Goal: Task Accomplishment & Management: Complete application form

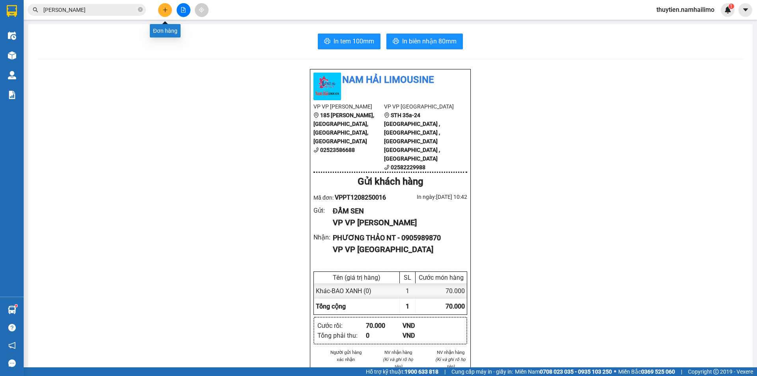
click at [167, 14] on button at bounding box center [165, 10] width 14 height 14
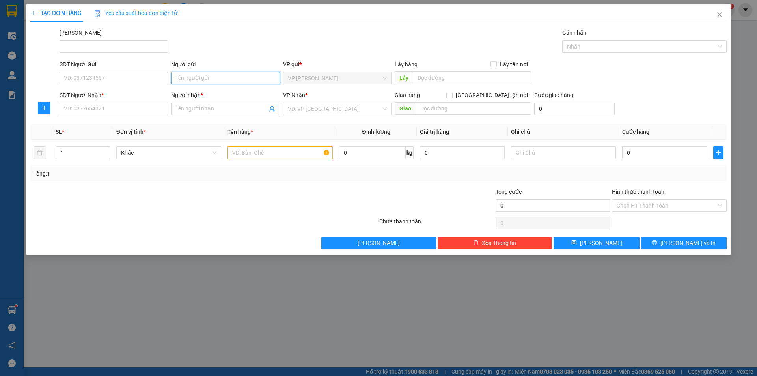
click at [240, 81] on input "Người gửi" at bounding box center [225, 78] width 108 height 13
type input "CÔ DIỆP"
click at [156, 78] on input "SĐT Người Gửi" at bounding box center [114, 78] width 108 height 13
type input "0947726825"
click at [190, 109] on input "Người nhận *" at bounding box center [221, 108] width 91 height 9
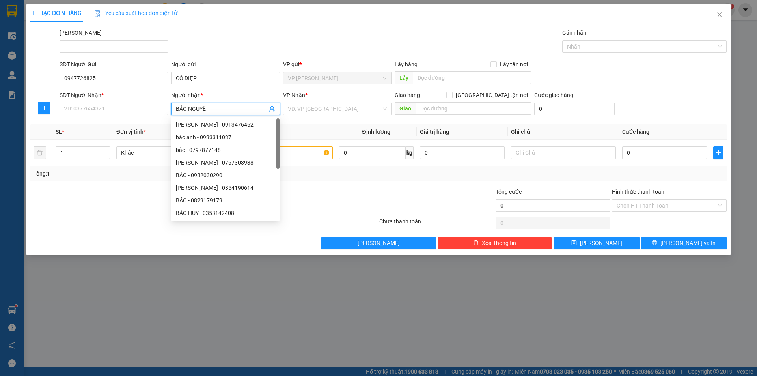
type input "[PERSON_NAME]"
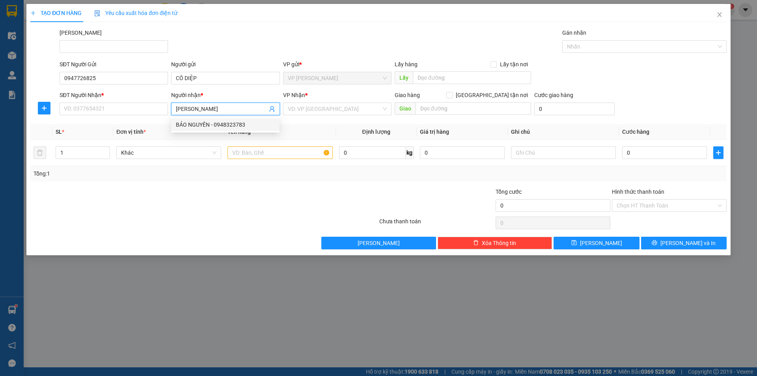
click at [189, 121] on div "BẢO NGUYÊN - 0948323783" at bounding box center [225, 124] width 99 height 9
type input "0948323783"
type input "[PERSON_NAME]"
drag, startPoint x: 77, startPoint y: 110, endPoint x: 36, endPoint y: 110, distance: 41.0
click at [36, 110] on div "SĐT Người Nhận * 0948323783 0948323783 Người nhận * BẢO NGUYÊN VP Nhận * VD: VP…" at bounding box center [379, 105] width 698 height 28
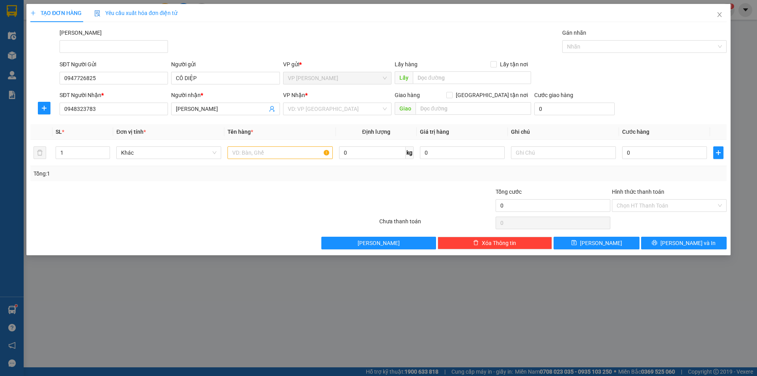
click at [36, 110] on div at bounding box center [44, 108] width 28 height 13
drag, startPoint x: 103, startPoint y: 110, endPoint x: 60, endPoint y: 114, distance: 42.7
click at [60, 114] on input "0948323783" at bounding box center [114, 108] width 108 height 13
type input "0949257173"
click at [339, 112] on input "search" at bounding box center [334, 109] width 93 height 12
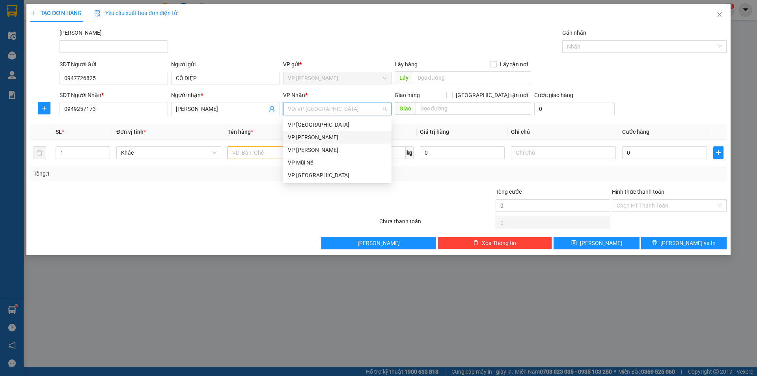
click at [327, 135] on div "VP [PERSON_NAME]" at bounding box center [337, 137] width 99 height 9
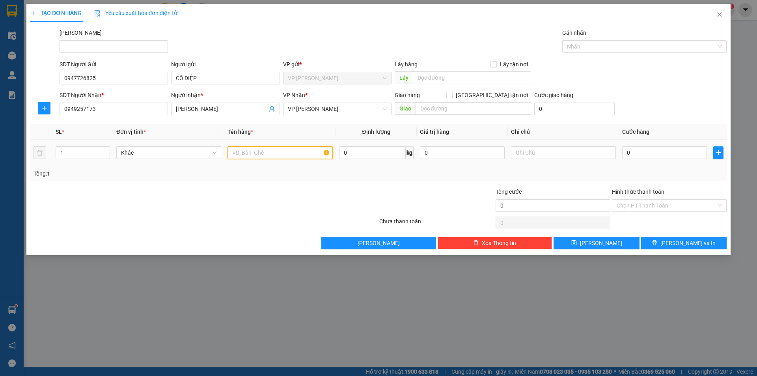
click at [277, 155] on input "text" at bounding box center [279, 152] width 105 height 13
type input "THÙNG XỐP VÀNG"
click at [637, 150] on input "0" at bounding box center [664, 152] width 85 height 13
type input "6"
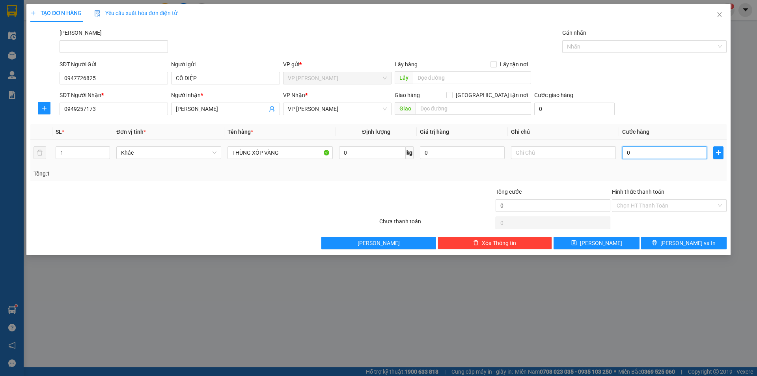
type input "6"
type input "60"
type input "60.000"
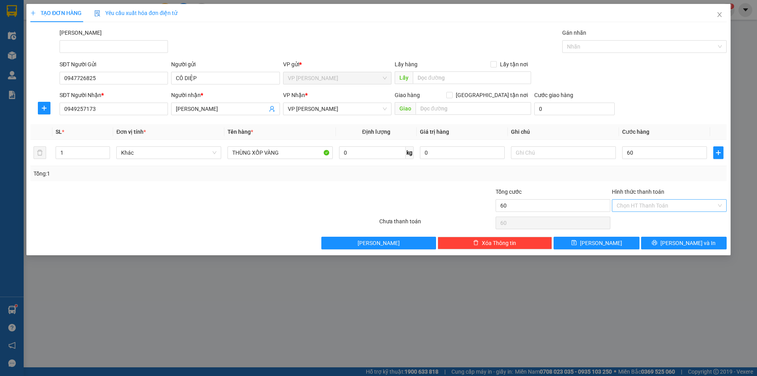
type input "60.000"
click at [643, 204] on input "Hình thức thanh toán" at bounding box center [666, 205] width 100 height 12
click at [641, 222] on div "Tại văn phòng" at bounding box center [668, 221] width 105 height 9
type input "0"
click at [683, 242] on span "[PERSON_NAME] và In" at bounding box center [687, 242] width 55 height 9
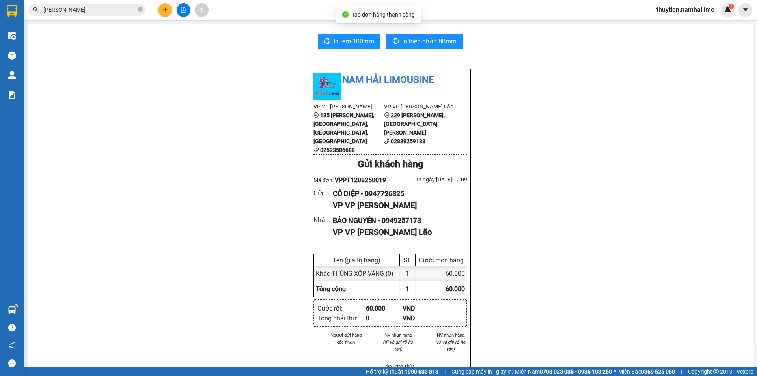
click at [409, 30] on div "In tem 100mm In biên nhận 80mm Nam Hải Limousine VP VP [PERSON_NAME] 185 [PERSO…" at bounding box center [390, 369] width 724 height 691
click at [415, 39] on span "In biên nhận 80mm" at bounding box center [429, 41] width 54 height 10
click at [347, 38] on span "In tem 100mm" at bounding box center [353, 41] width 41 height 10
click at [168, 11] on icon "plus" at bounding box center [165, 10] width 6 height 6
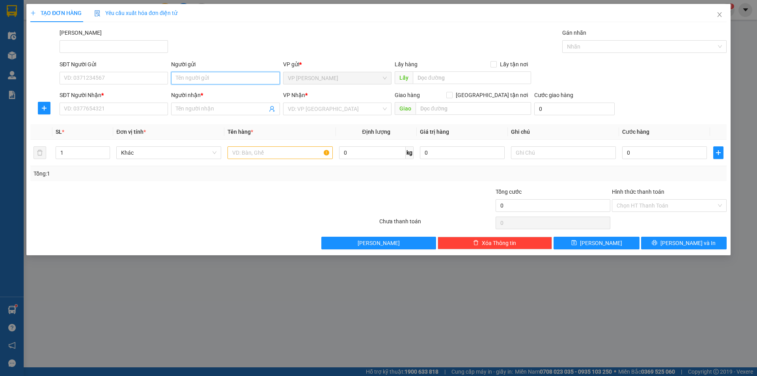
drag, startPoint x: 195, startPoint y: 80, endPoint x: 202, endPoint y: 76, distance: 8.3
click at [199, 79] on input "Người gửi" at bounding box center [225, 78] width 108 height 13
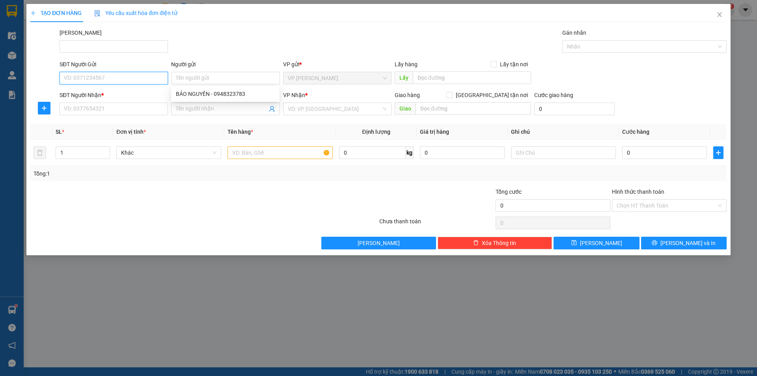
drag, startPoint x: 130, startPoint y: 81, endPoint x: 134, endPoint y: 82, distance: 4.4
click at [134, 82] on input "SĐT Người Gửi" at bounding box center [114, 78] width 108 height 13
click at [130, 93] on div "0913186302 - SƠN" at bounding box center [113, 93] width 99 height 9
type input "0913186302"
type input "SƠN"
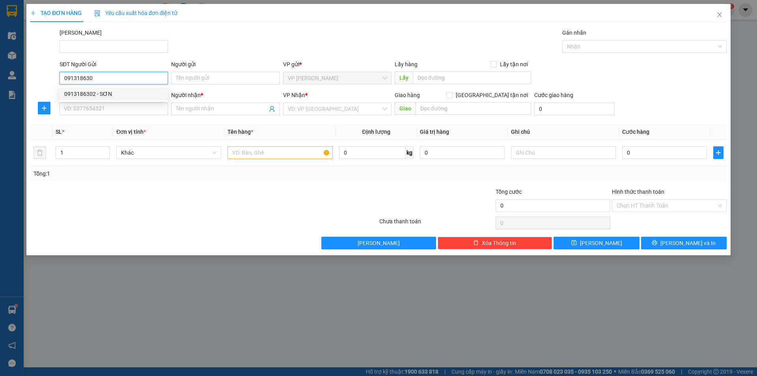
type input "0944495935"
type input "ANH TUYỀN"
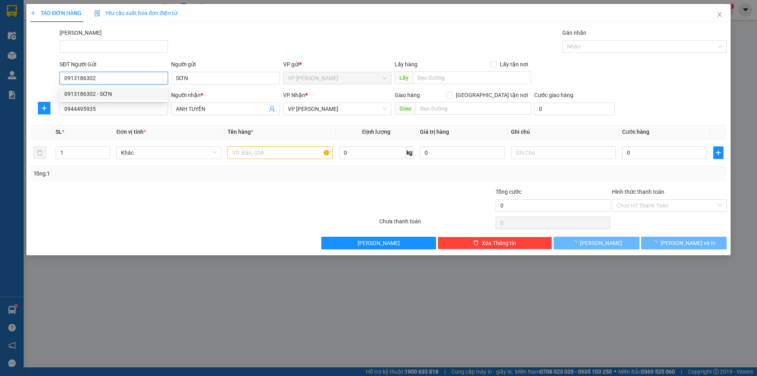
type input "30.000"
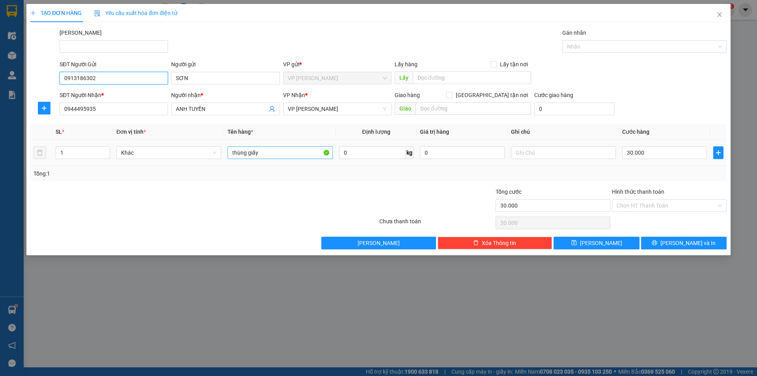
type input "0913186302"
click at [272, 154] on input "thùng giấy" at bounding box center [279, 152] width 105 height 13
type input "thùng XỐP VÀNG"
click at [657, 151] on input "30.000" at bounding box center [664, 152] width 85 height 13
type input "4"
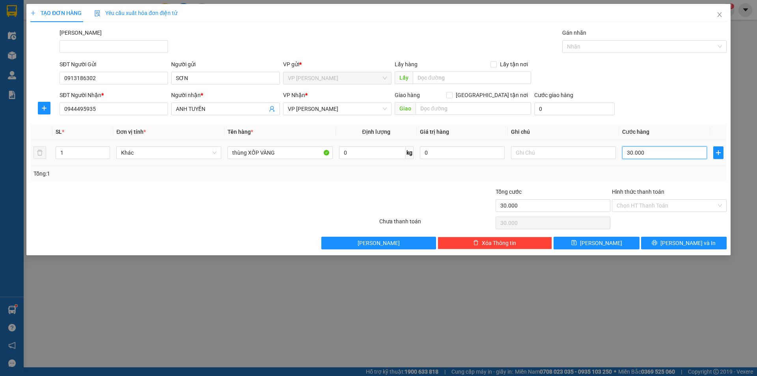
type input "4"
type input "40"
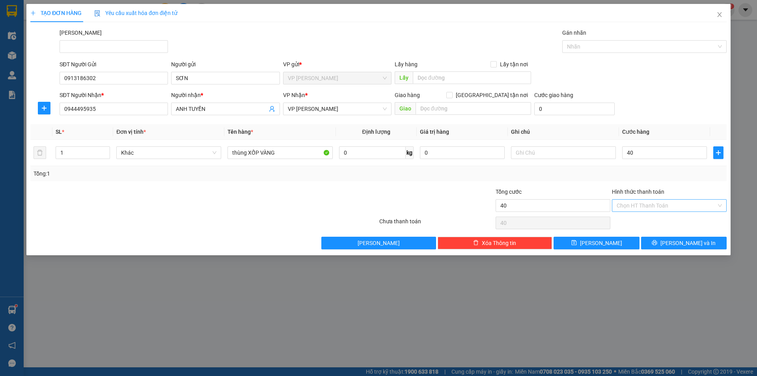
type input "40.000"
click at [683, 201] on input "Hình thức thanh toán" at bounding box center [666, 205] width 100 height 12
click at [652, 229] on div "Chọn HT Thanh Toán" at bounding box center [669, 223] width 116 height 16
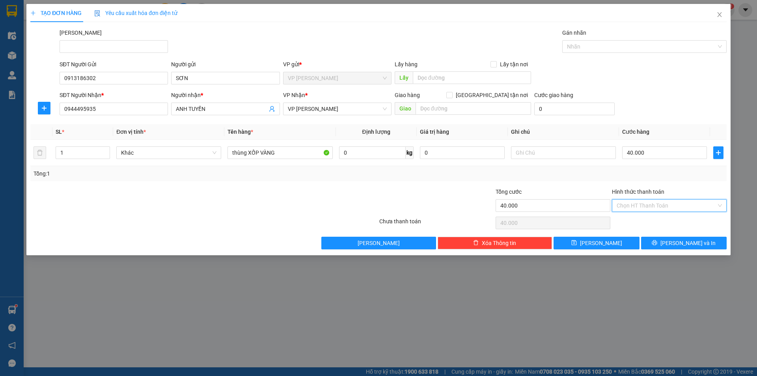
click at [660, 207] on input "Hình thức thanh toán" at bounding box center [666, 205] width 100 height 12
click at [656, 221] on div "Tại văn phòng" at bounding box center [668, 221] width 105 height 9
click at [682, 247] on button "[PERSON_NAME] và In" at bounding box center [684, 242] width 86 height 13
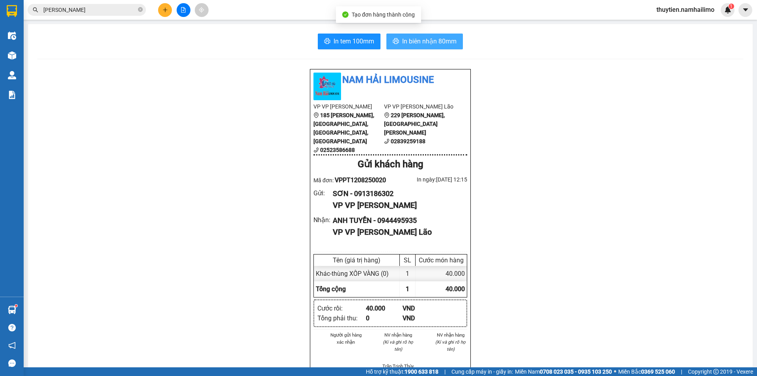
click at [445, 42] on span "In biên nhận 80mm" at bounding box center [429, 41] width 54 height 10
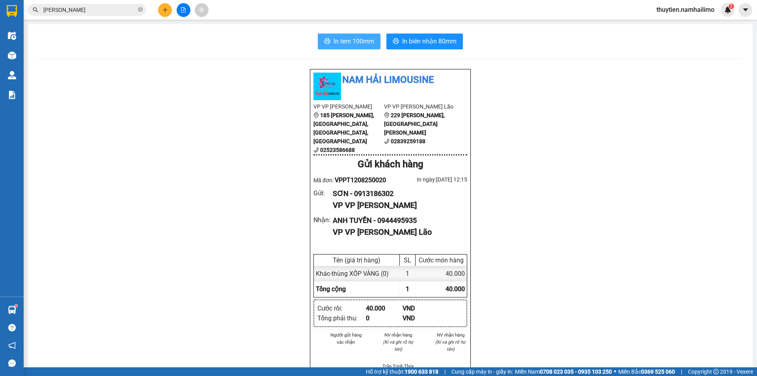
click at [357, 40] on span "In tem 100mm" at bounding box center [353, 41] width 41 height 10
